Goal: Information Seeking & Learning: Learn about a topic

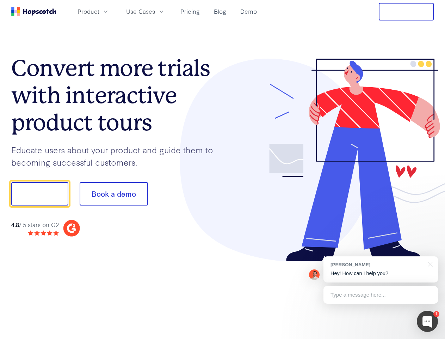
click at [223, 169] on div at bounding box center [329, 160] width 212 height 203
click at [99, 11] on span "Product" at bounding box center [89, 11] width 22 height 9
click at [155, 11] on span "Use Cases" at bounding box center [140, 11] width 29 height 9
click at [407, 12] on button "Free Trial" at bounding box center [406, 12] width 55 height 18
click at [39, 194] on button "Show me!" at bounding box center [39, 193] width 57 height 23
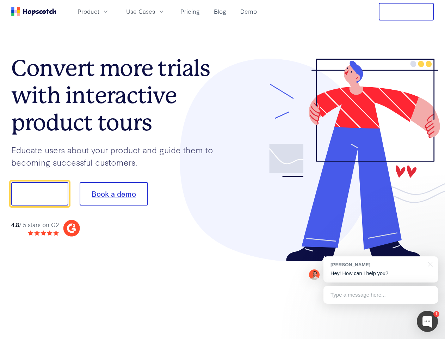
click at [114, 194] on button "Book a demo" at bounding box center [114, 193] width 68 height 23
click at [428, 321] on div at bounding box center [427, 320] width 21 height 21
click at [381, 269] on div "[PERSON_NAME] Hey! How can I help you?" at bounding box center [381, 269] width 115 height 26
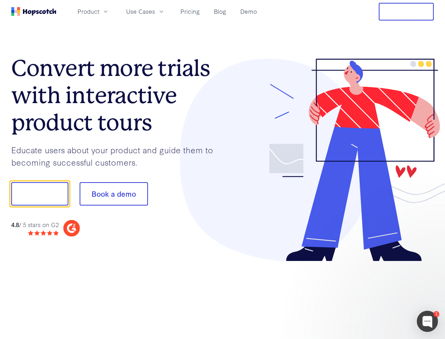
click at [429, 263] on div at bounding box center [372, 240] width 132 height 141
click at [381, 294] on div at bounding box center [372, 240] width 132 height 141
